Goal: Use online tool/utility: Utilize a website feature to perform a specific function

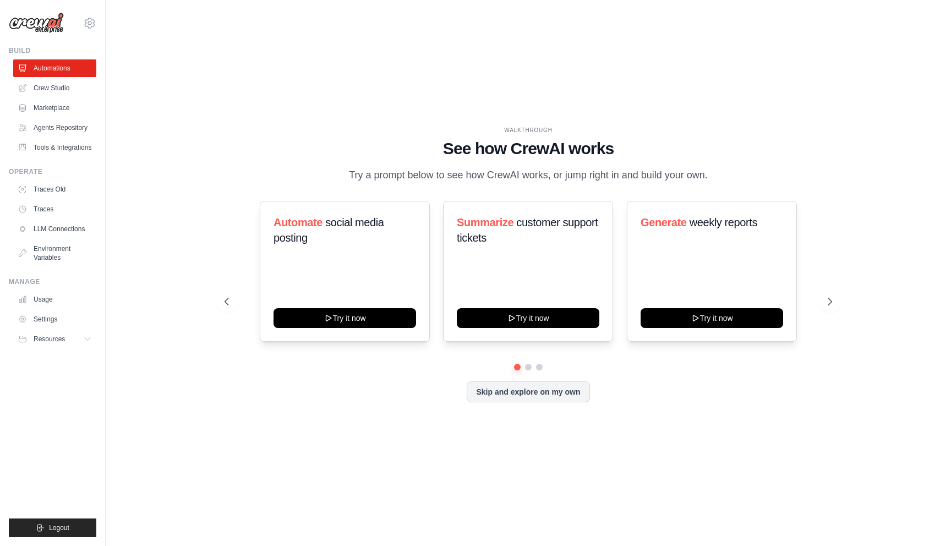
click at [223, 155] on div "WALKTHROUGH See how [PERSON_NAME] works Try a prompt below to see how [PERSON_N…" at bounding box center [528, 273] width 634 height 294
click at [70, 225] on link "LLM Connections" at bounding box center [55, 229] width 83 height 18
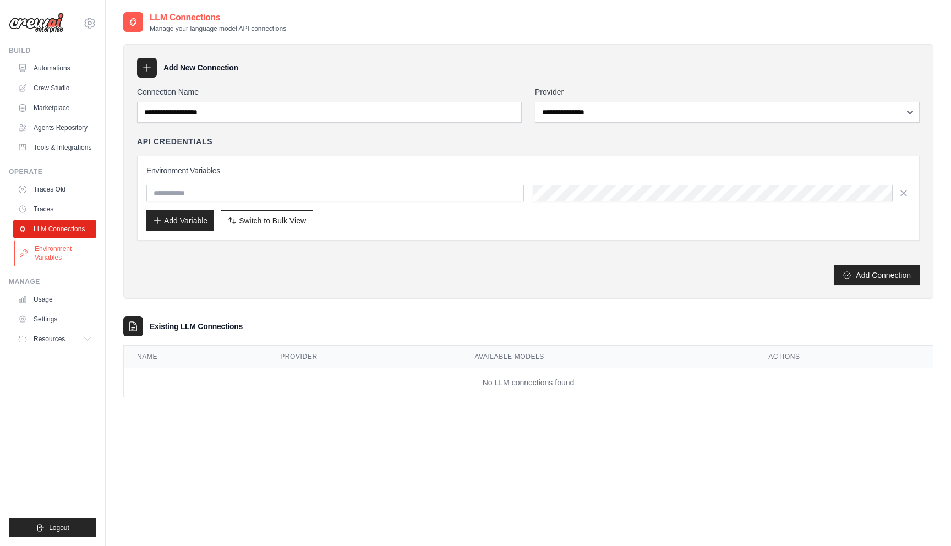
click at [66, 257] on link "Environment Variables" at bounding box center [55, 253] width 83 height 26
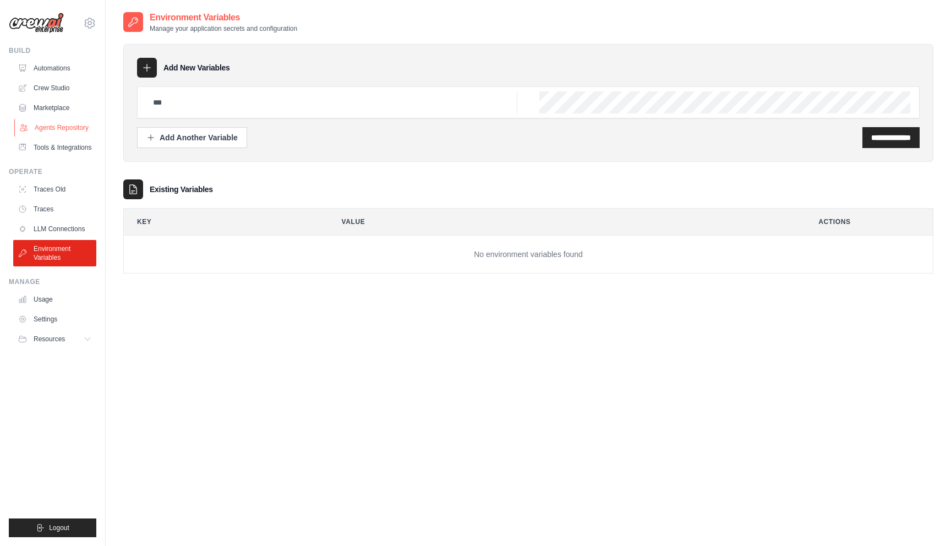
click at [59, 136] on link "Agents Repository" at bounding box center [55, 128] width 83 height 18
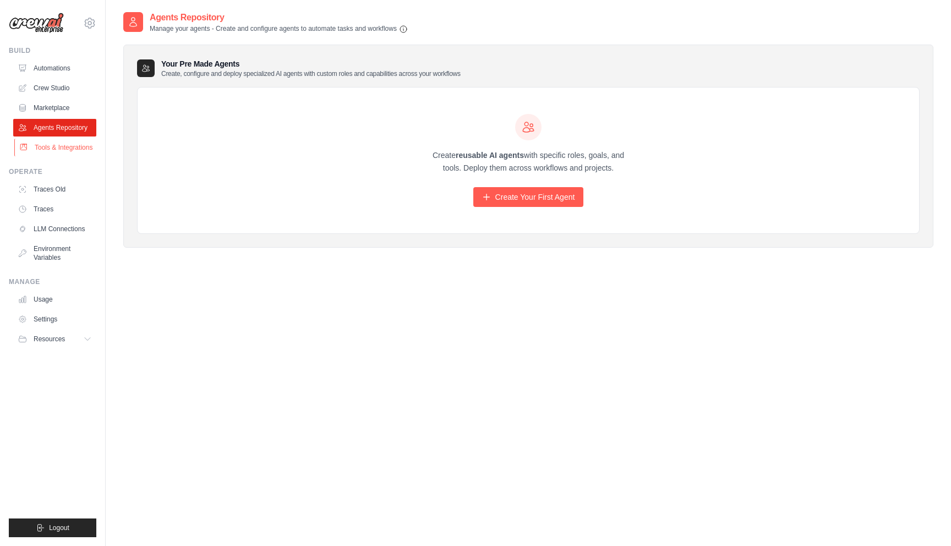
click at [59, 145] on link "Tools & Integrations" at bounding box center [55, 148] width 83 height 18
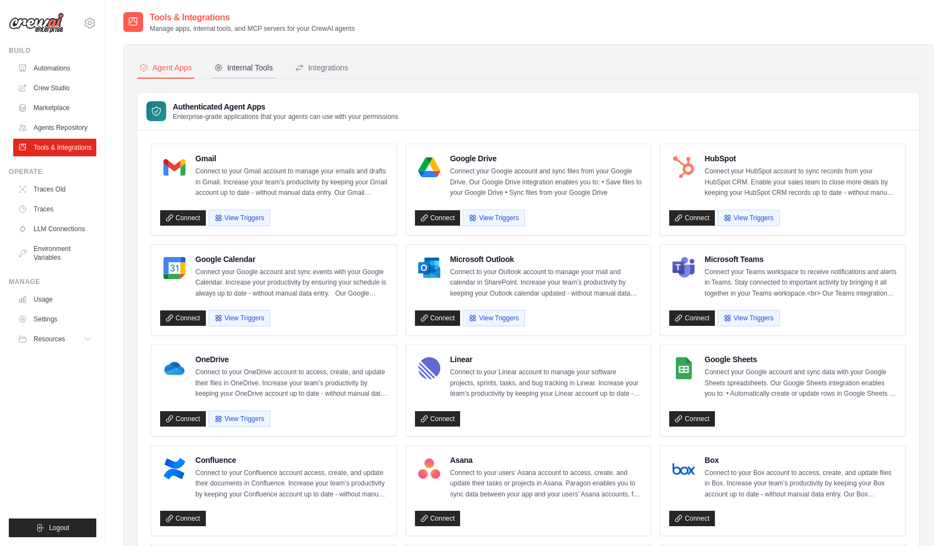
click at [245, 70] on div "Internal Tools" at bounding box center [243, 67] width 59 height 11
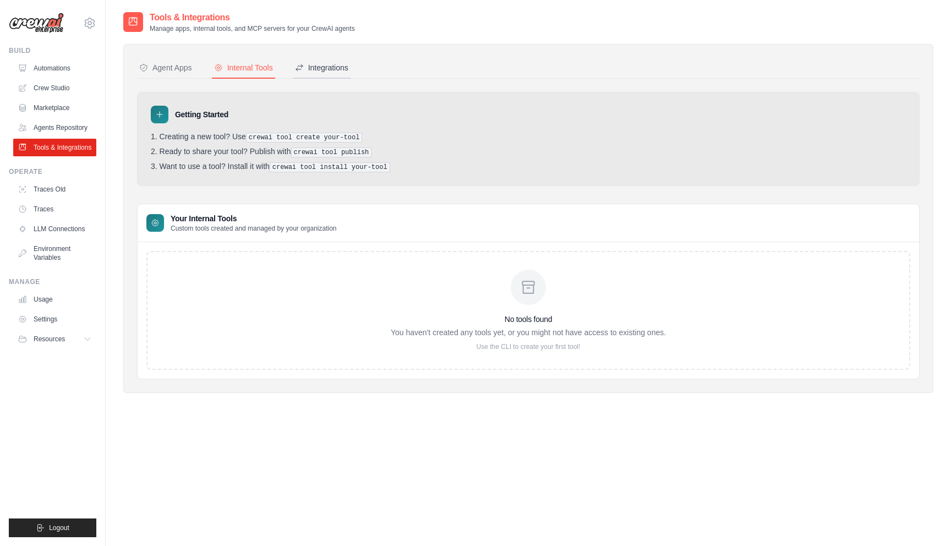
click at [315, 72] on div "Integrations" at bounding box center [321, 67] width 53 height 11
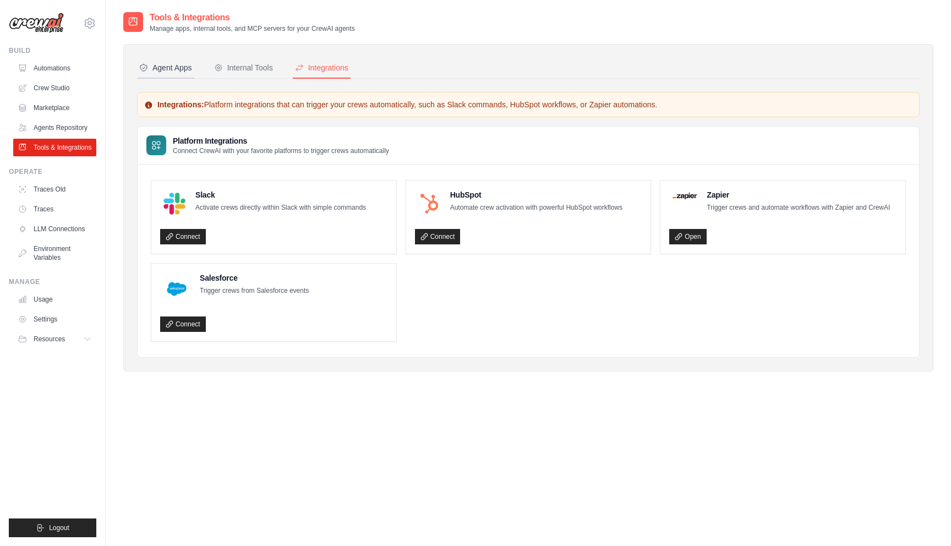
click at [176, 70] on div "Agent Apps" at bounding box center [165, 67] width 53 height 11
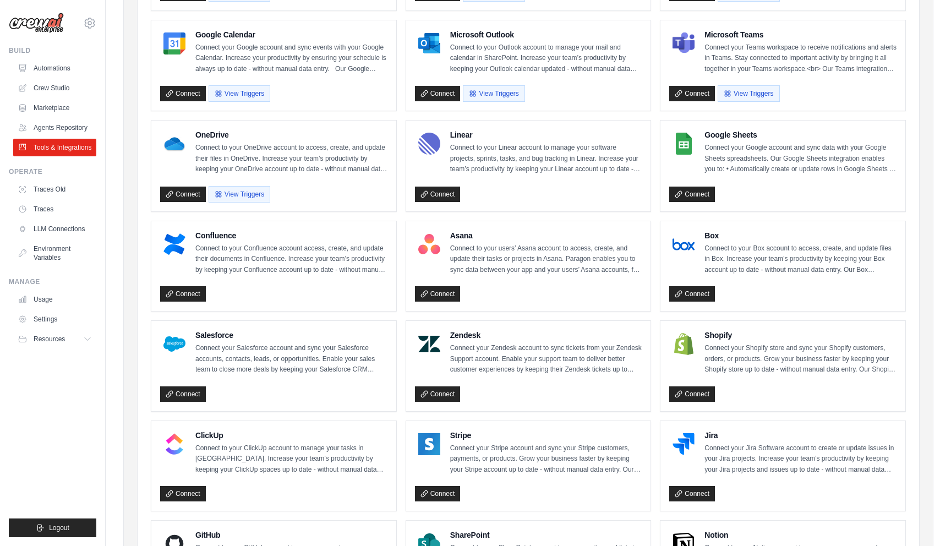
scroll to position [227, 0]
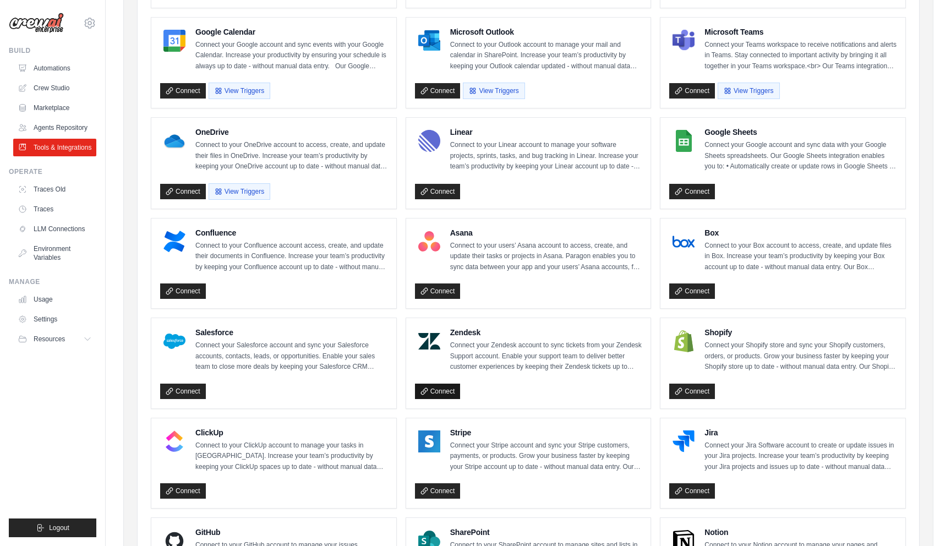
click at [444, 389] on link "Connect" at bounding box center [438, 391] width 46 height 15
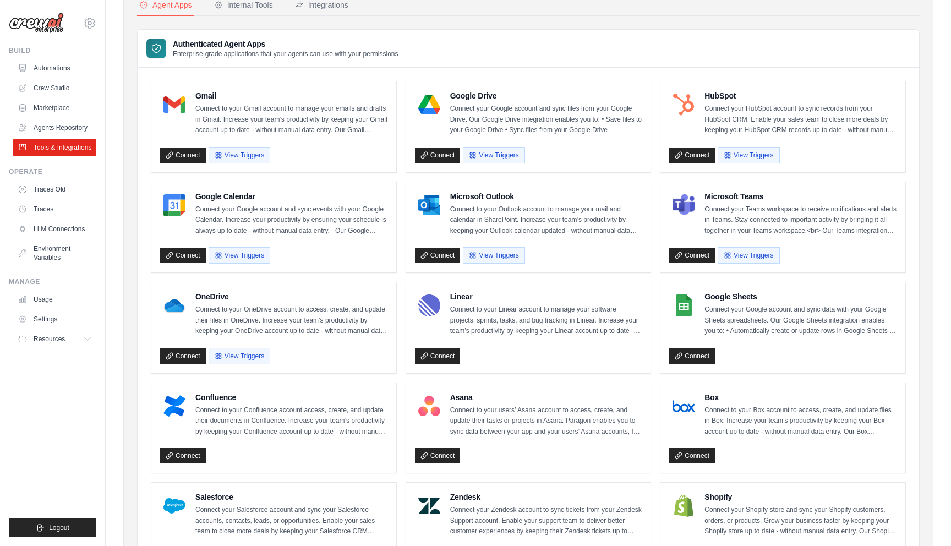
scroll to position [0, 0]
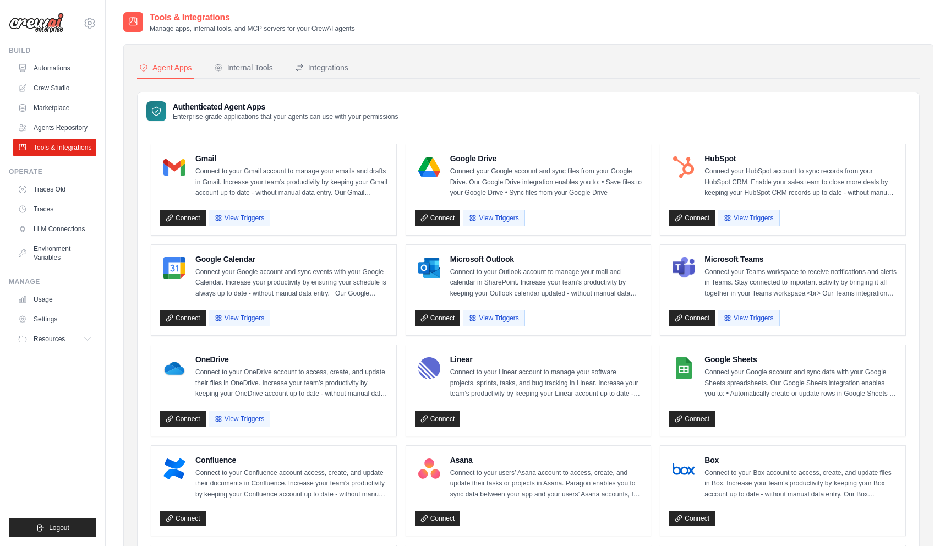
click at [620, 46] on div "Agent Apps Internal Tools Integrations Authenticated Agent Apps Enterprise-grad…" at bounding box center [528, 503] width 810 height 919
click at [648, 84] on div "Agent Apps Internal Tools Integrations Authenticated Agent Apps Enterprise-grad…" at bounding box center [528, 504] width 783 height 892
click at [40, 23] on img at bounding box center [36, 23] width 55 height 21
click at [61, 89] on link "Crew Studio" at bounding box center [55, 88] width 83 height 18
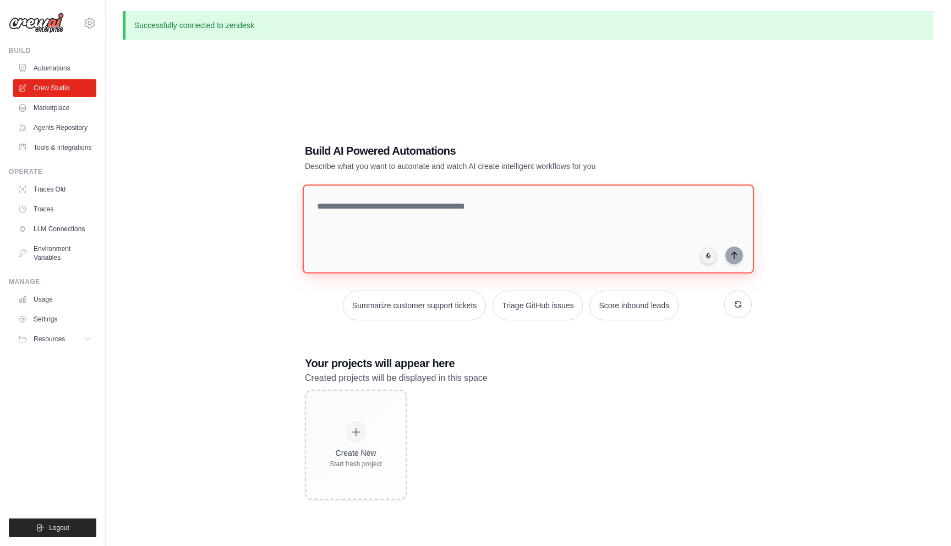
click at [391, 197] on textarea at bounding box center [528, 228] width 451 height 89
paste textarea "**********"
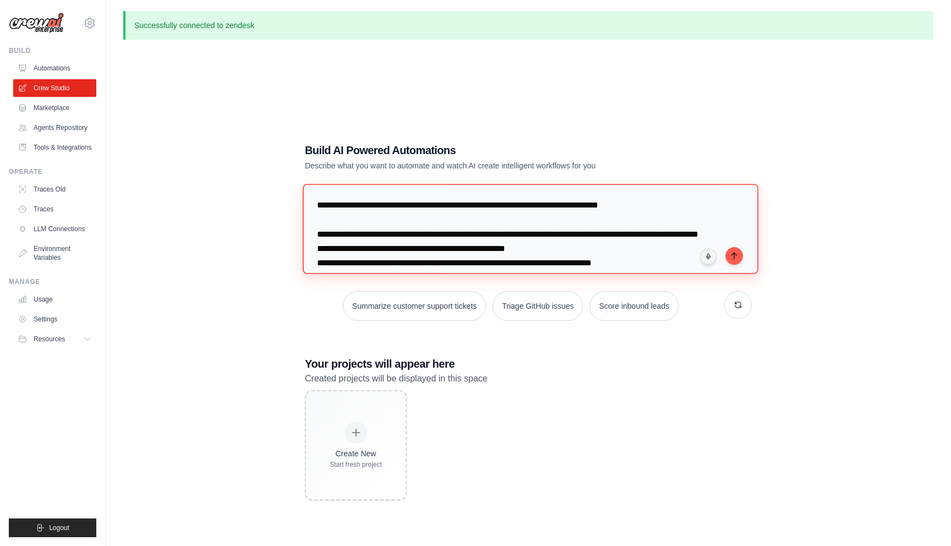
drag, startPoint x: 534, startPoint y: 208, endPoint x: 517, endPoint y: 205, distance: 17.2
click at [517, 205] on textarea "**********" at bounding box center [531, 229] width 456 height 90
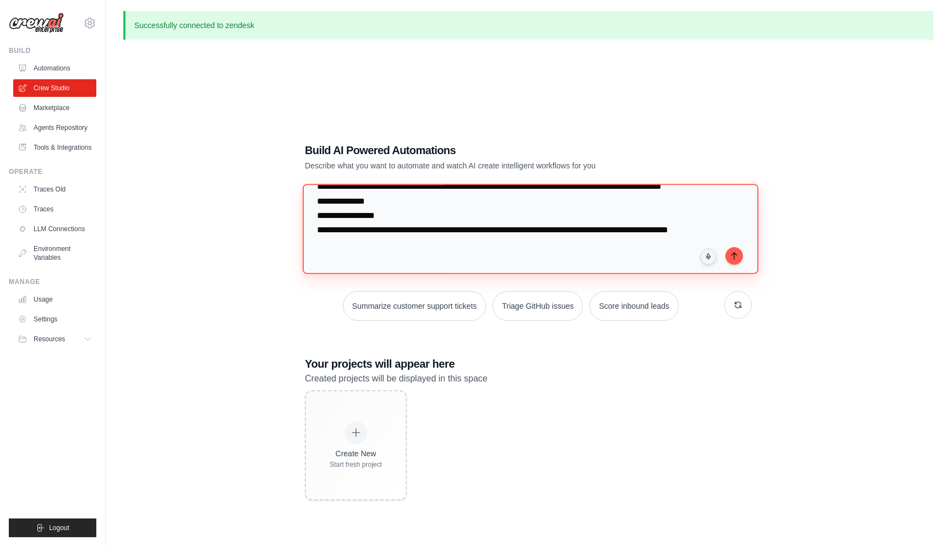
scroll to position [163, 0]
type textarea "**********"
click at [738, 257] on icon "submit" at bounding box center [734, 255] width 9 height 9
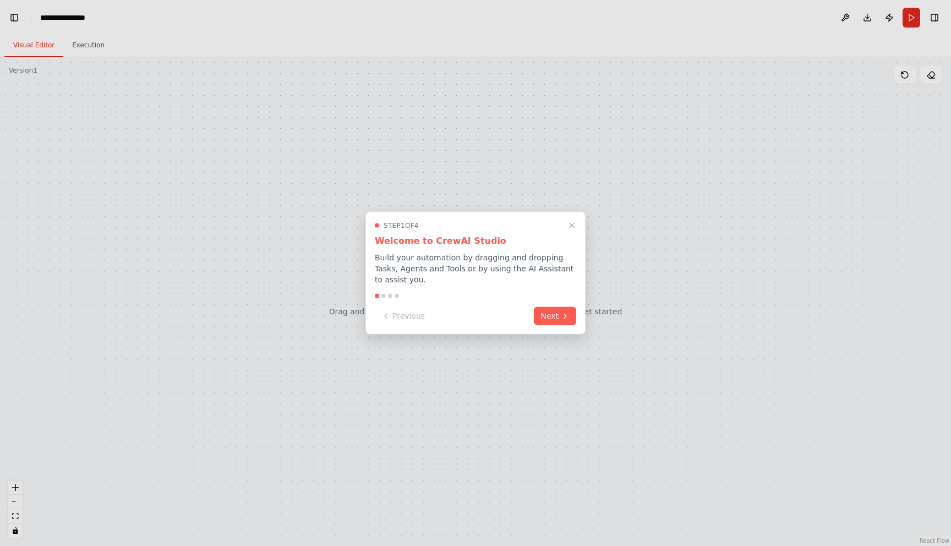
scroll to position [5682, 0]
click at [551, 315] on button "Next" at bounding box center [555, 315] width 42 height 18
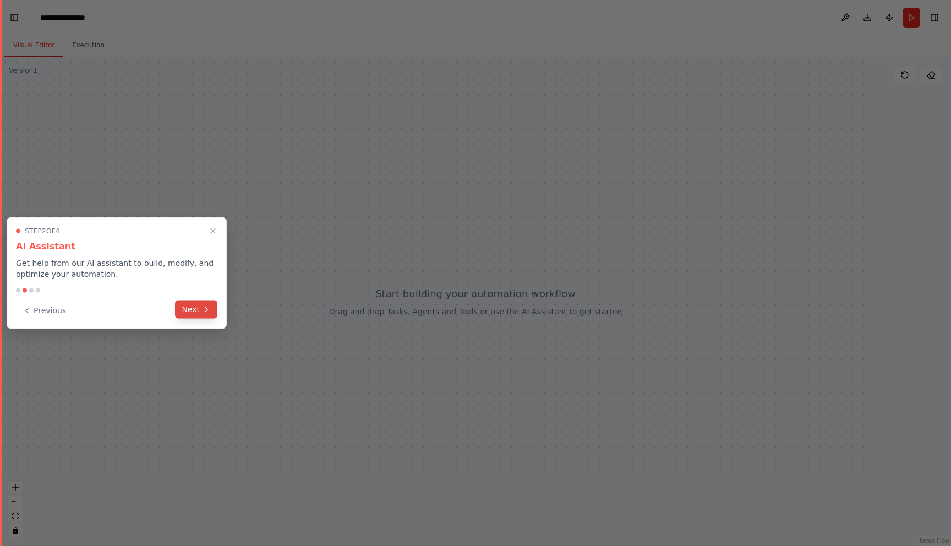
click at [190, 308] on button "Next" at bounding box center [196, 310] width 42 height 18
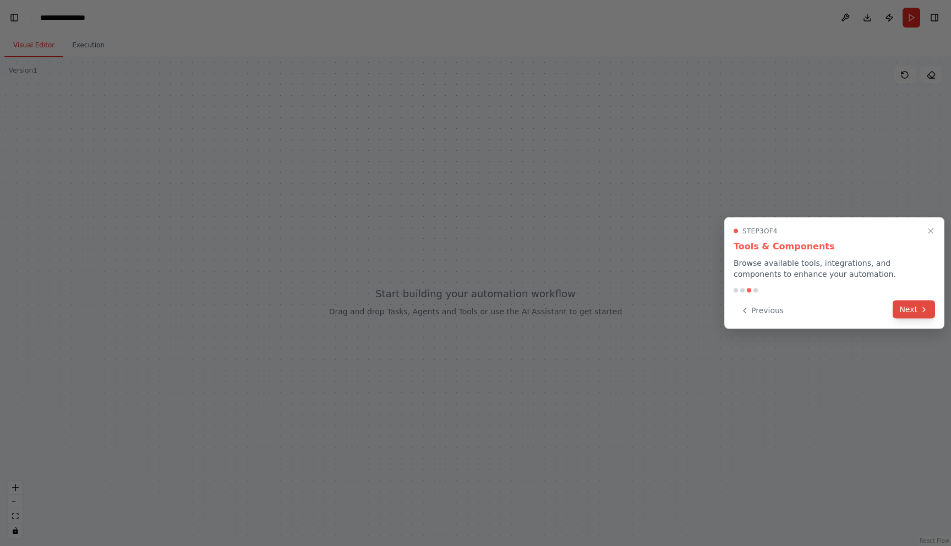
click at [919, 311] on button "Next" at bounding box center [914, 310] width 42 height 18
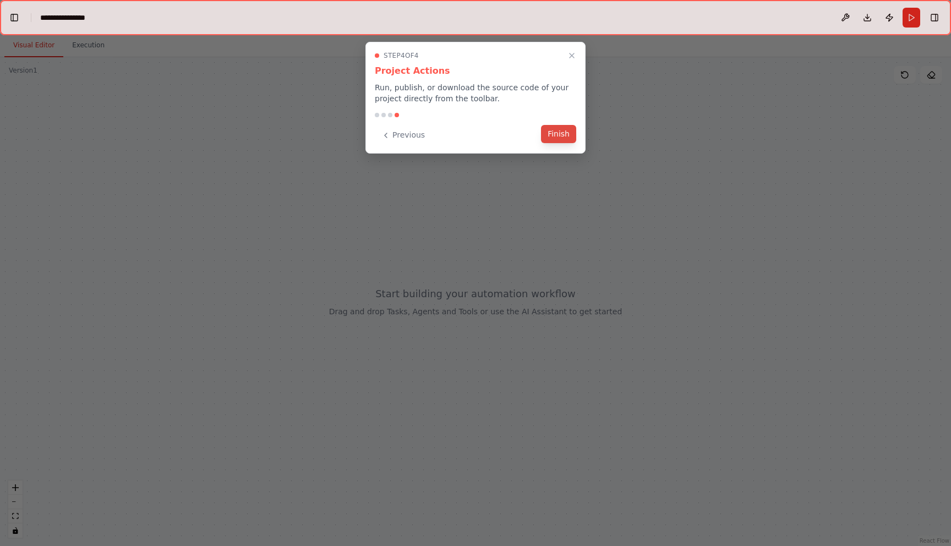
click at [565, 134] on button "Finish" at bounding box center [558, 134] width 35 height 18
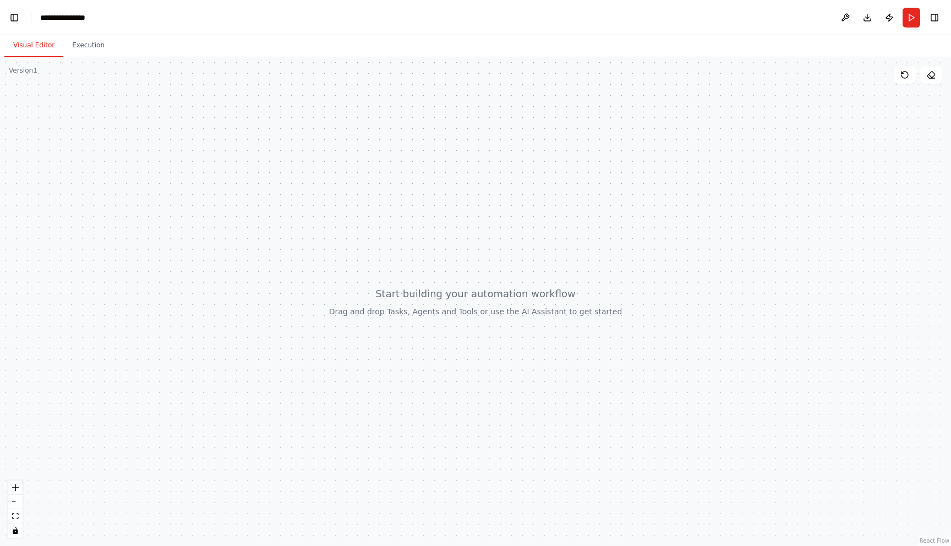
click at [183, 186] on div at bounding box center [475, 301] width 951 height 489
click at [92, 50] on button "Execution" at bounding box center [88, 45] width 50 height 23
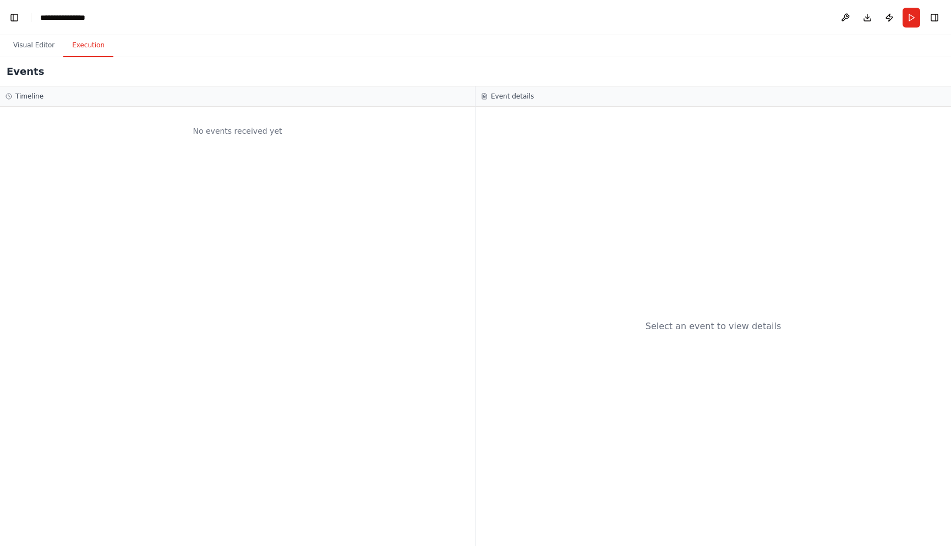
scroll to position [6997, 0]
click at [30, 46] on button "Visual Editor" at bounding box center [33, 45] width 59 height 23
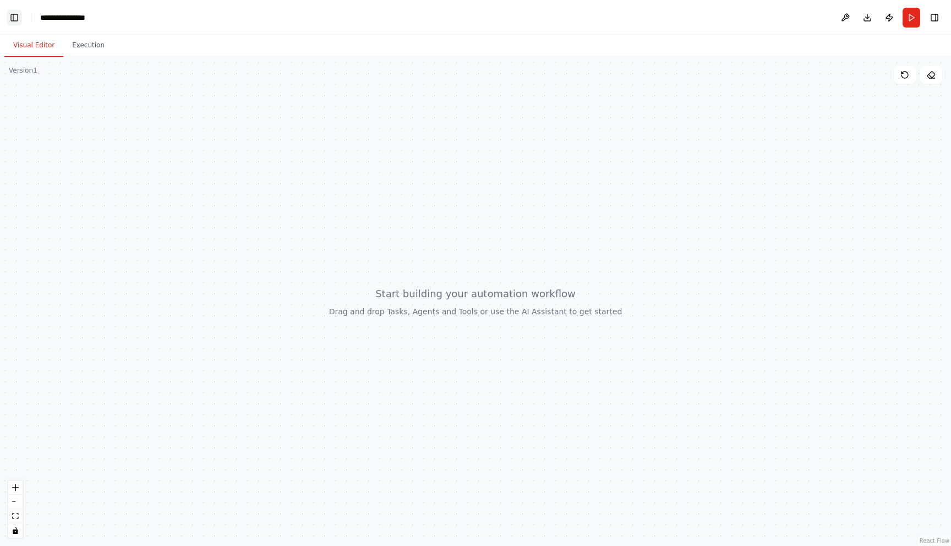
click at [15, 16] on button "Toggle Left Sidebar" at bounding box center [14, 17] width 15 height 15
click at [14, 20] on button "Toggle Left Sidebar" at bounding box center [14, 17] width 15 height 15
click at [17, 489] on icon "zoom in" at bounding box center [15, 487] width 7 height 7
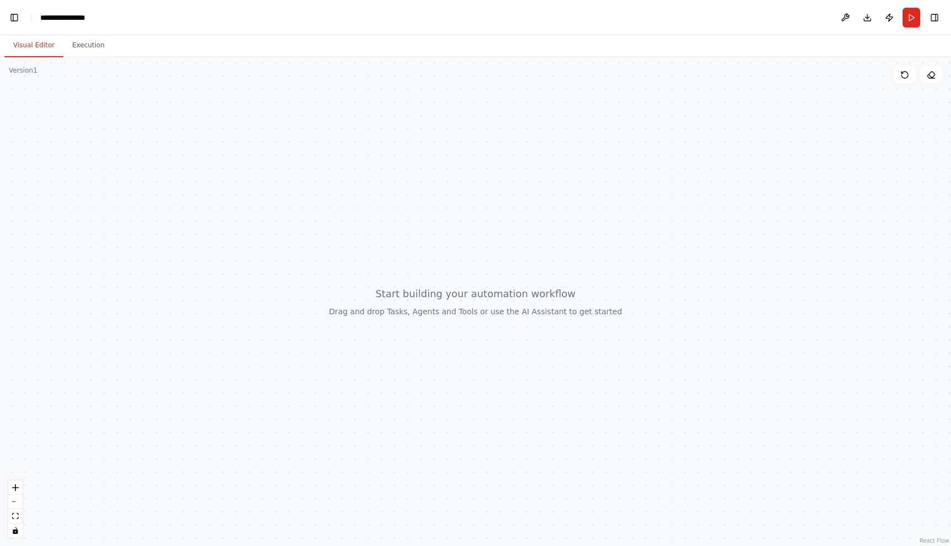
drag, startPoint x: 307, startPoint y: 191, endPoint x: 438, endPoint y: 271, distance: 152.9
click at [438, 271] on div at bounding box center [475, 301] width 951 height 489
click at [912, 101] on div at bounding box center [475, 301] width 951 height 489
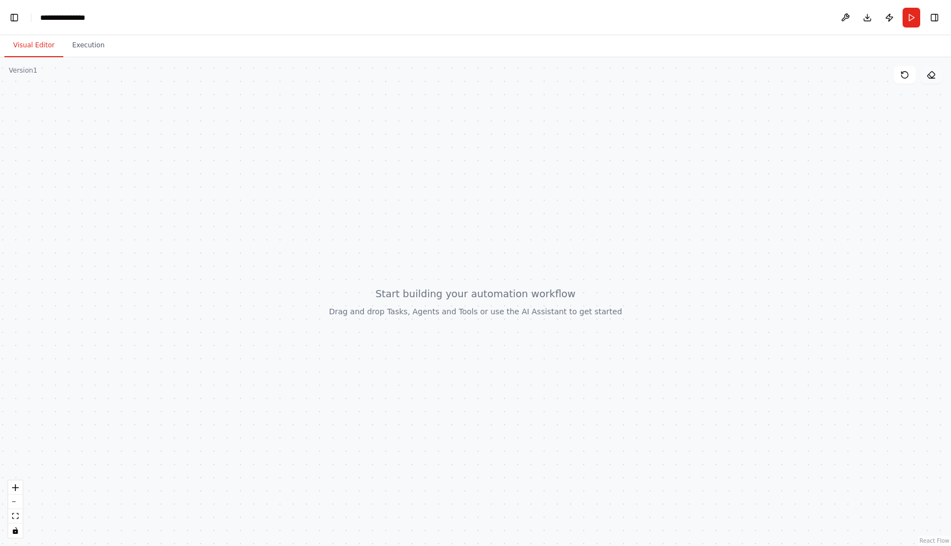
scroll to position [9691, 0]
click at [932, 79] on button at bounding box center [931, 75] width 22 height 18
click at [880, 89] on div at bounding box center [475, 301] width 951 height 489
click at [934, 17] on button "Toggle Right Sidebar" at bounding box center [934, 17] width 15 height 15
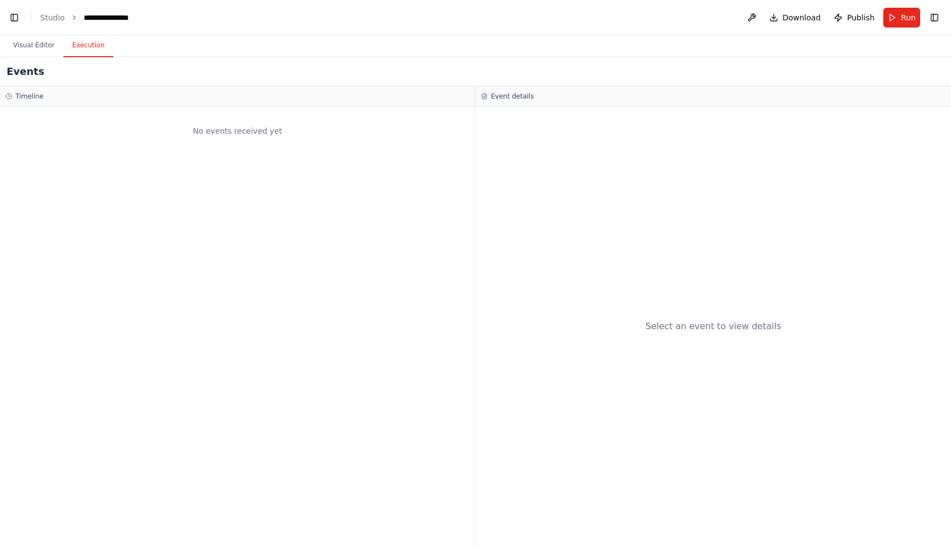
click at [82, 46] on button "Execution" at bounding box center [88, 45] width 50 height 23
click at [44, 41] on button "Visual Editor" at bounding box center [33, 45] width 59 height 23
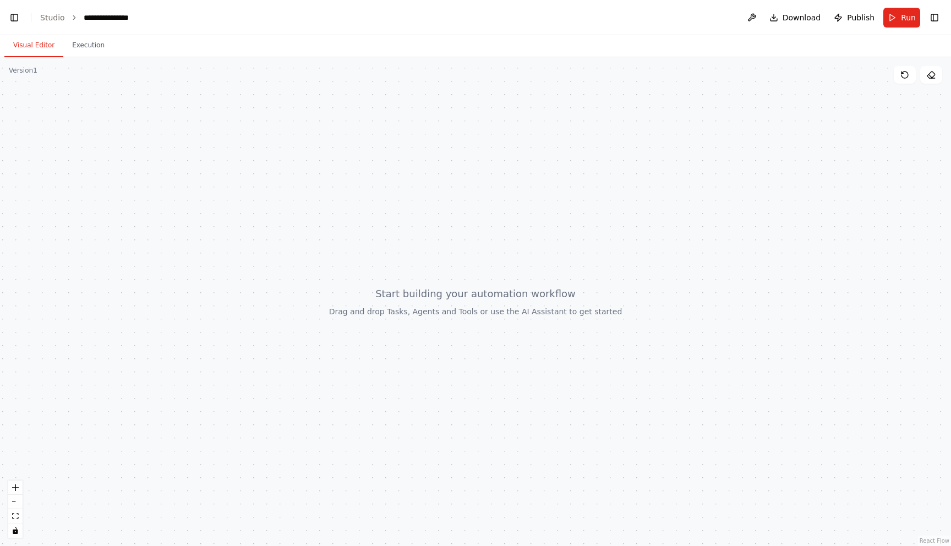
scroll to position [10370, 0]
click at [15, 511] on button "fit view" at bounding box center [15, 516] width 14 height 14
click at [16, 489] on icon "zoom in" at bounding box center [15, 487] width 7 height 7
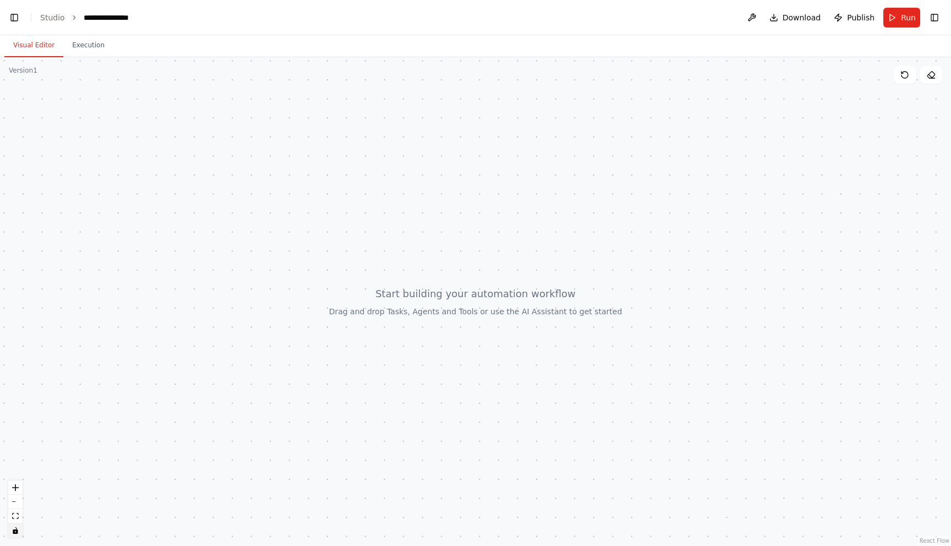
click at [14, 531] on icon "toggle interactivity" at bounding box center [15, 530] width 5 height 7
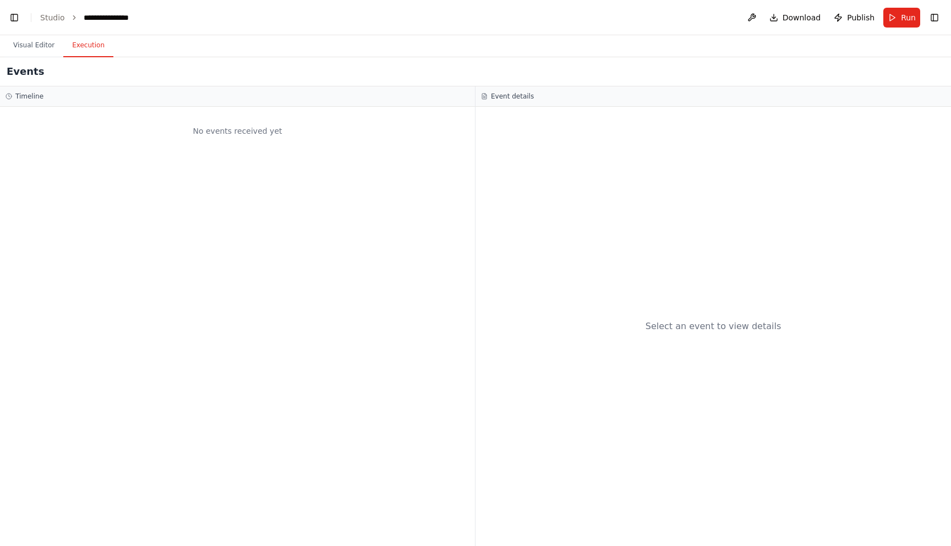
click at [93, 47] on button "Execution" at bounding box center [88, 45] width 50 height 23
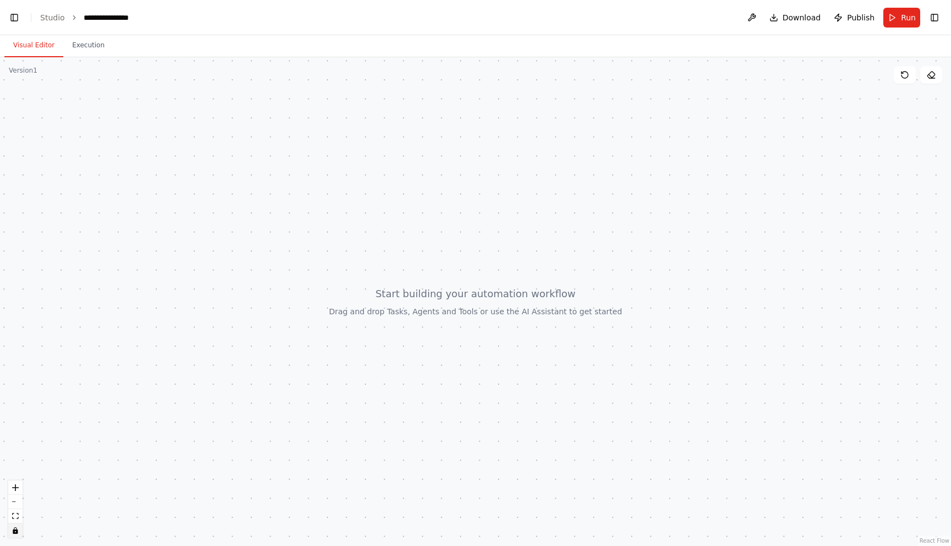
click at [30, 40] on button "Visual Editor" at bounding box center [33, 45] width 59 height 23
click at [53, 19] on link "Studio" at bounding box center [52, 17] width 25 height 9
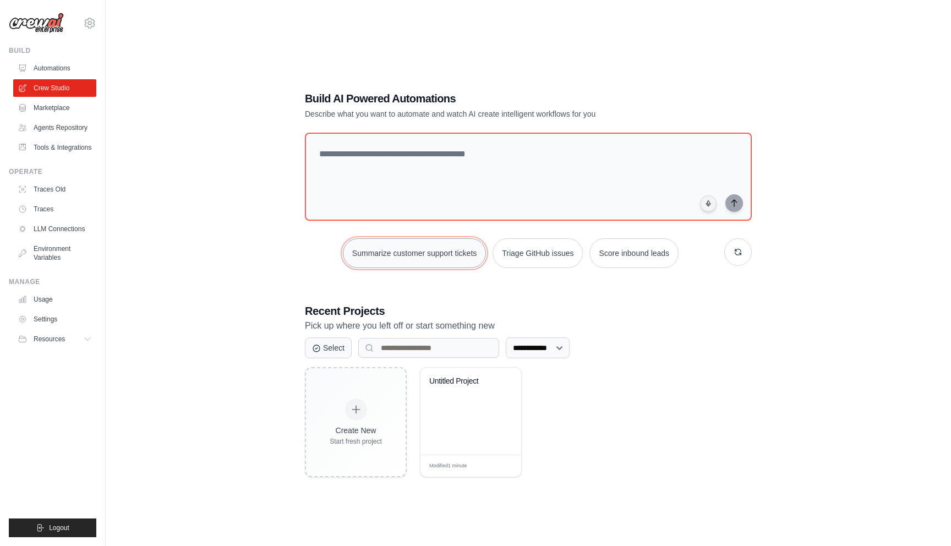
click at [422, 253] on button "Summarize customer support tickets" at bounding box center [414, 253] width 143 height 30
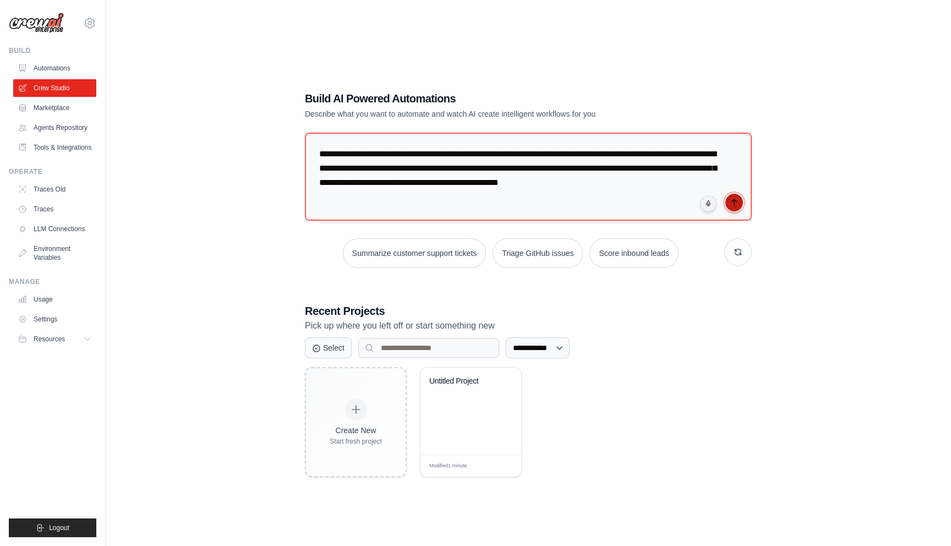
click at [735, 205] on icon "submit" at bounding box center [734, 202] width 9 height 9
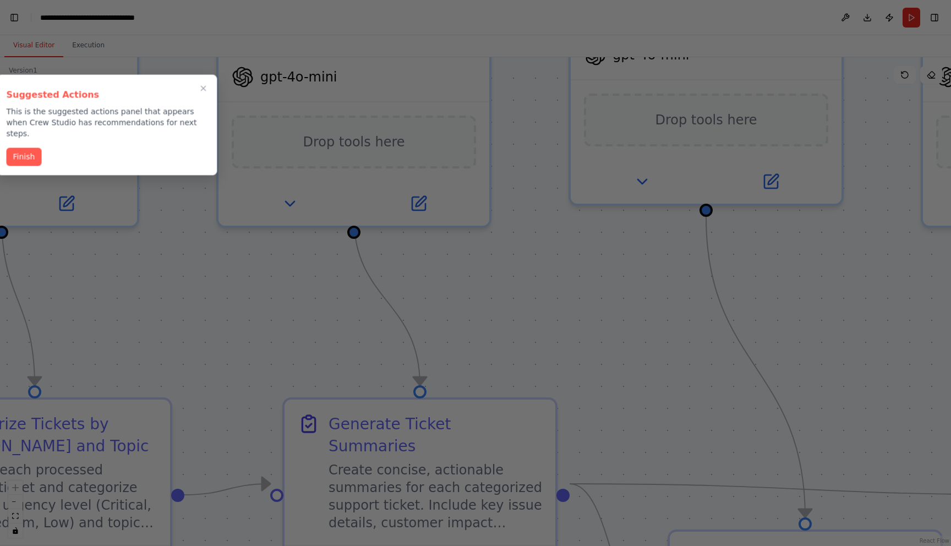
scroll to position [23548, 0]
click at [204, 87] on icon "Close walkthrough" at bounding box center [203, 88] width 5 height 5
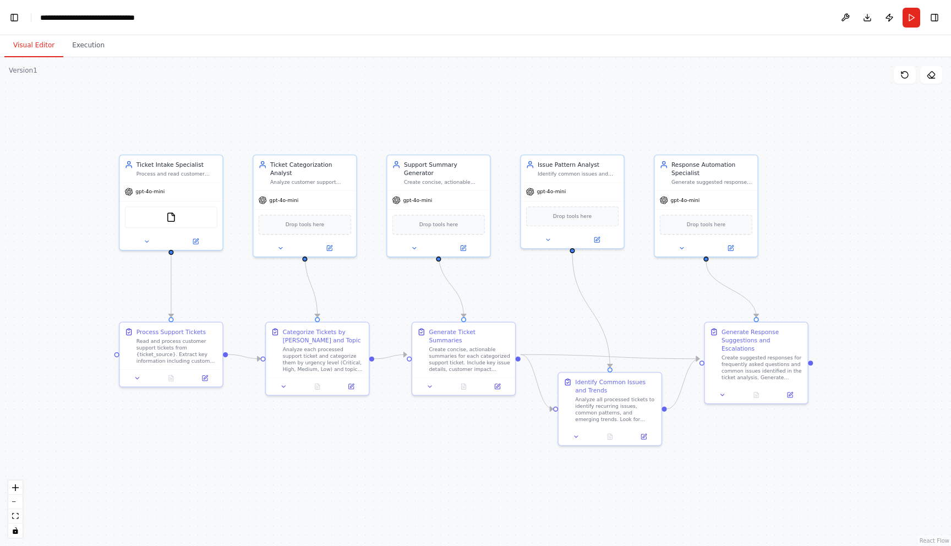
drag, startPoint x: 199, startPoint y: 332, endPoint x: 203, endPoint y: 279, distance: 53.5
click at [203, 279] on div ".deletable-edge-delete-btn { width: 20px; height: 20px; border: 0px solid #ffff…" at bounding box center [475, 301] width 951 height 489
